Goal: Information Seeking & Learning: Learn about a topic

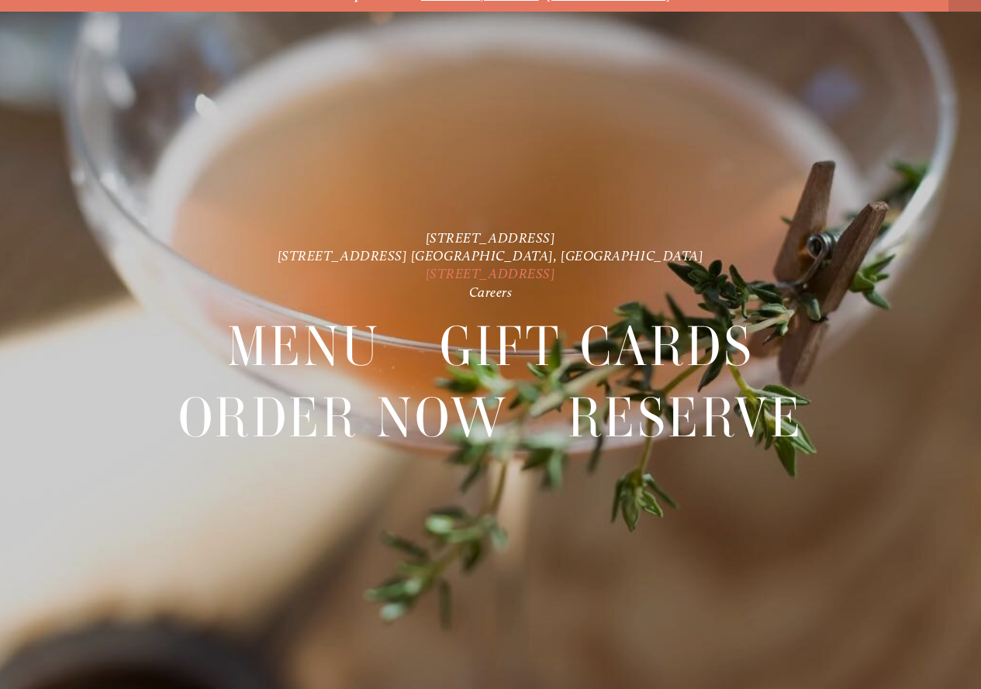
scroll to position [33, 0]
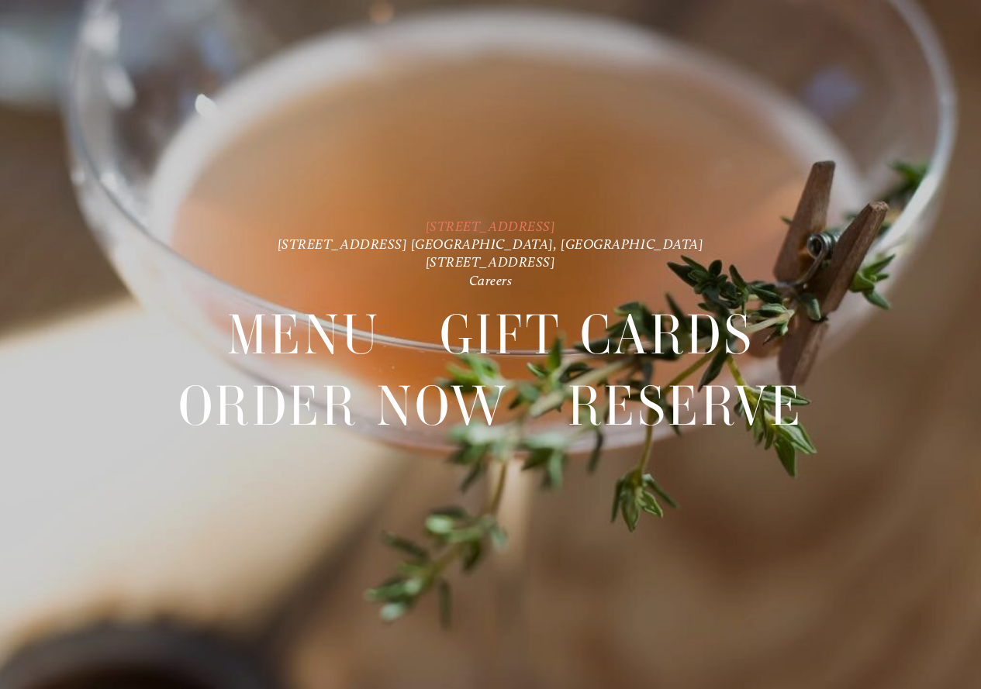
click at [436, 227] on link "[STREET_ADDRESS]" at bounding box center [491, 226] width 130 height 16
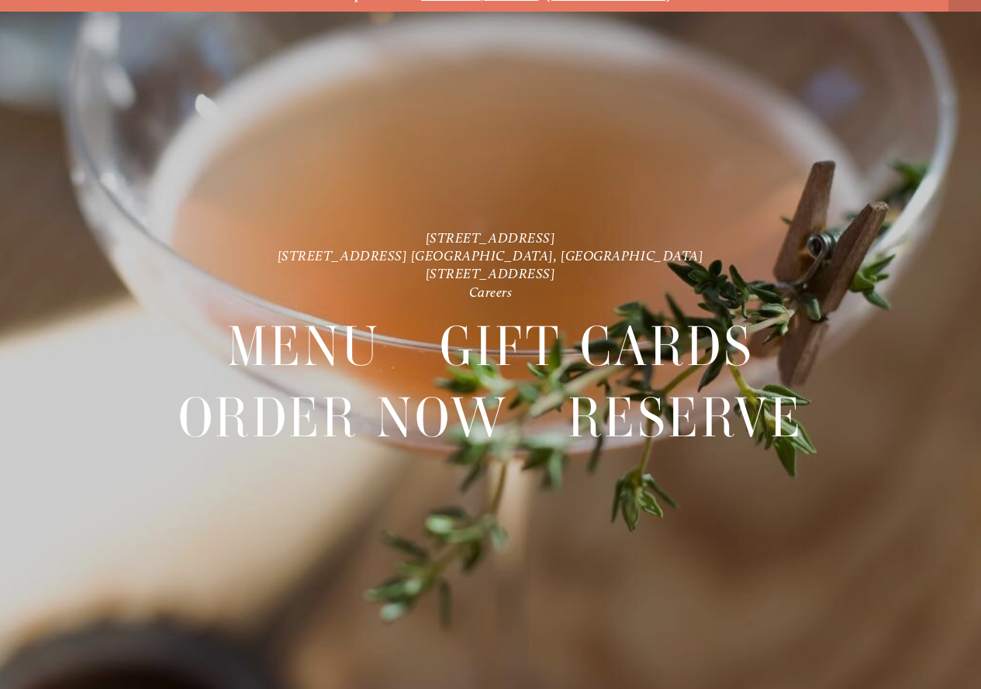
scroll to position [33, 0]
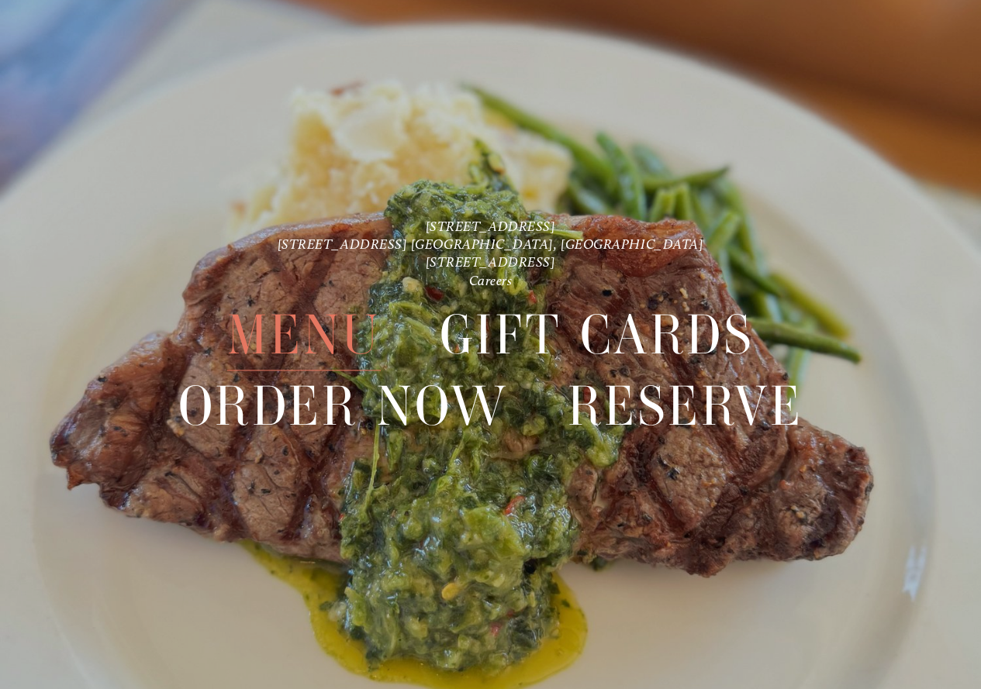
click at [312, 333] on span "Menu" at bounding box center [304, 334] width 154 height 71
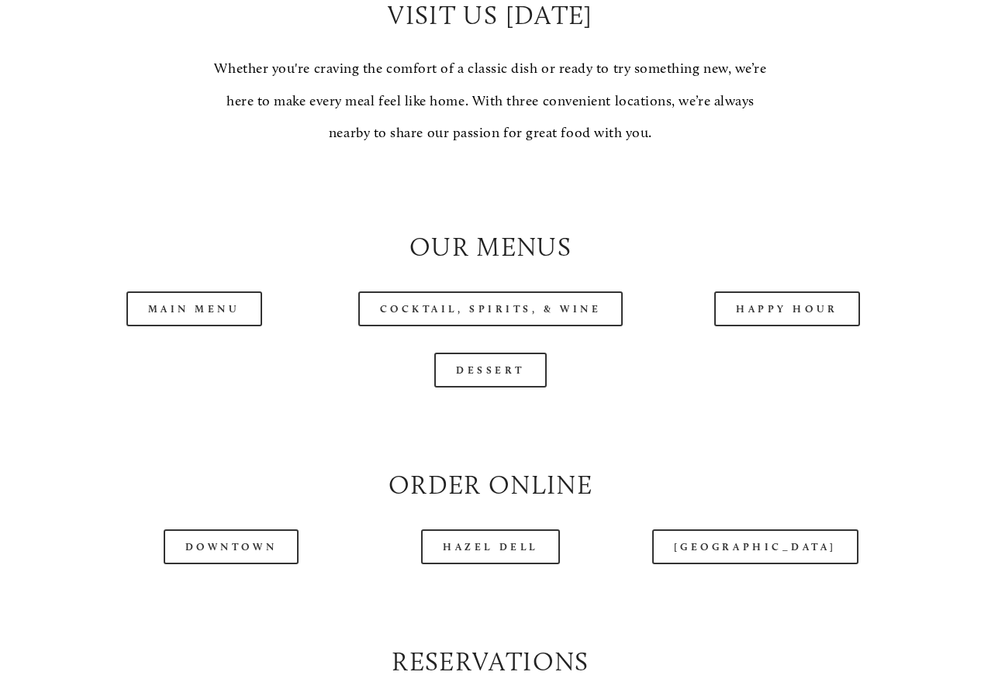
scroll to position [1396, 0]
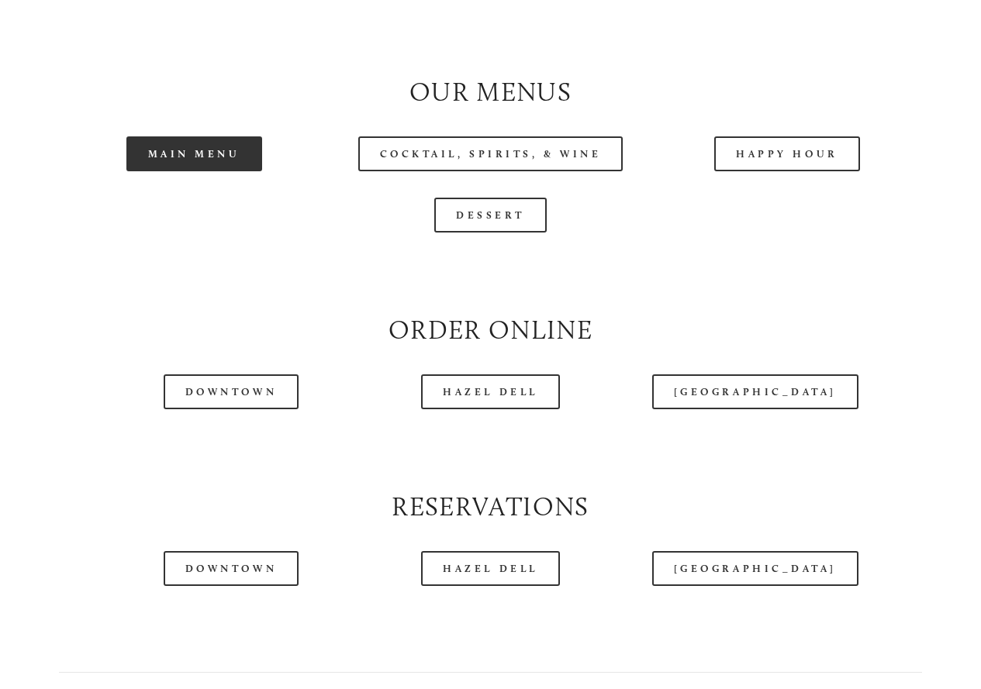
click at [224, 171] on link "Main Menu" at bounding box center [194, 153] width 136 height 35
click at [226, 171] on link "Main Menu" at bounding box center [194, 153] width 136 height 35
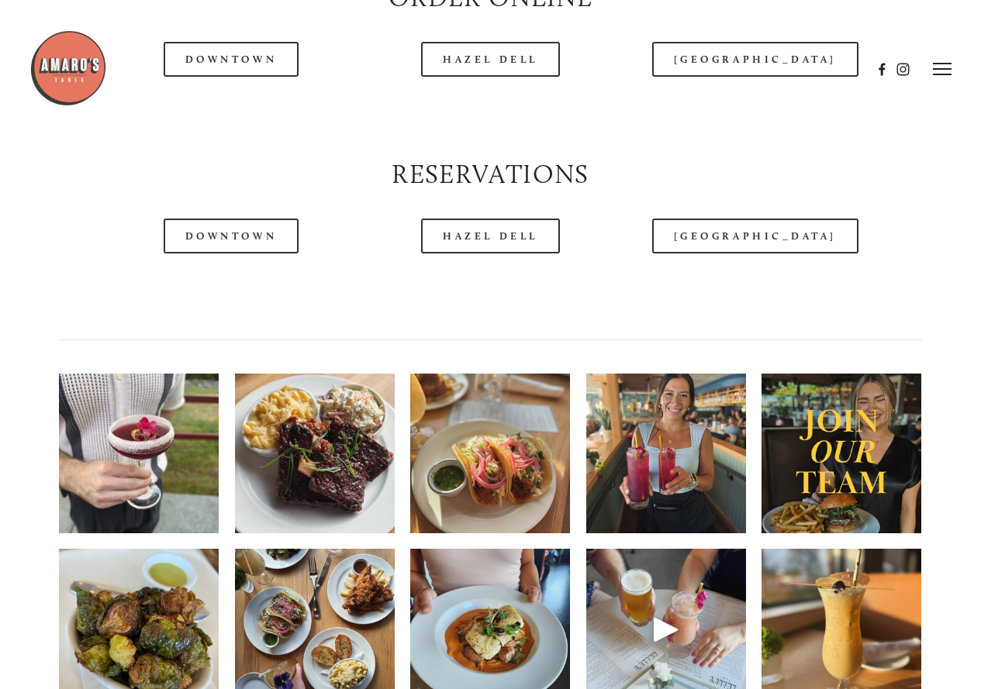
scroll to position [1706, 0]
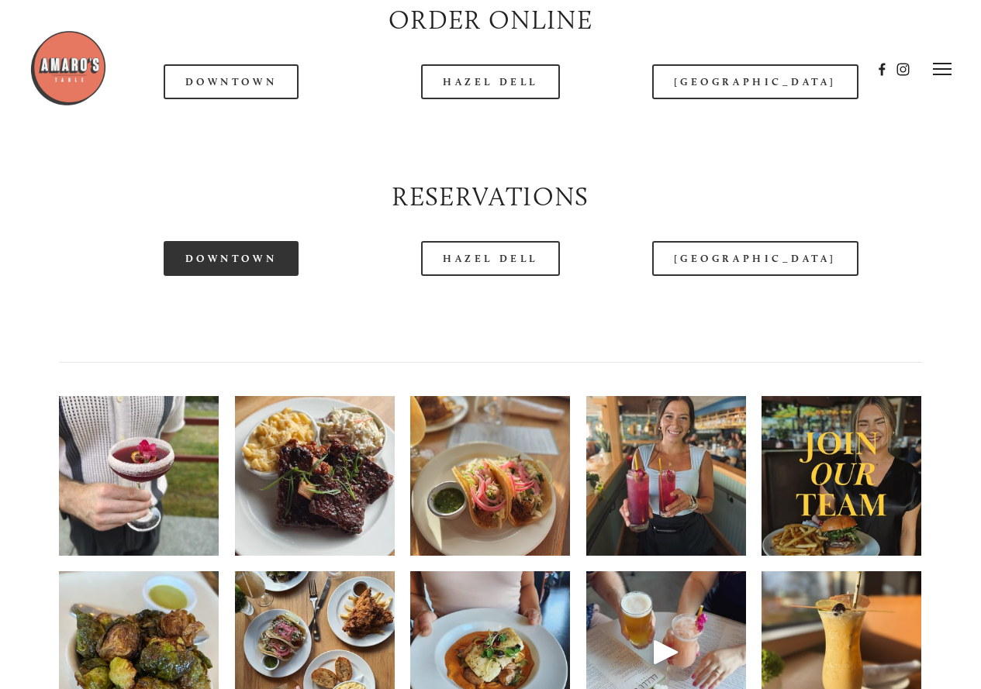
click at [241, 276] on link "Downtown" at bounding box center [231, 258] width 135 height 35
